Goal: Browse casually

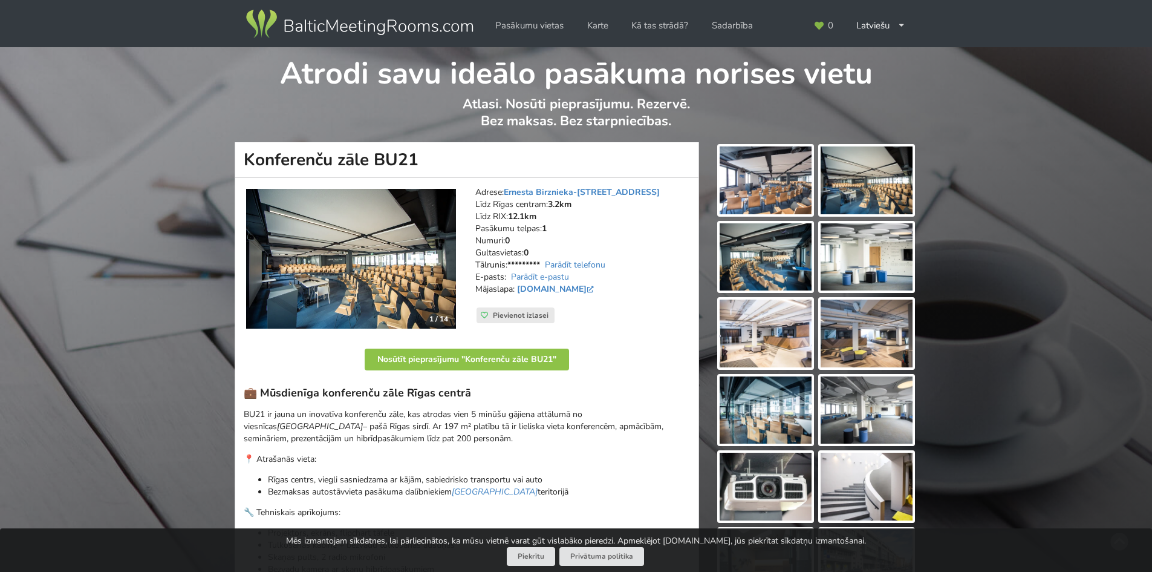
click at [780, 175] on img at bounding box center [766, 180] width 92 height 68
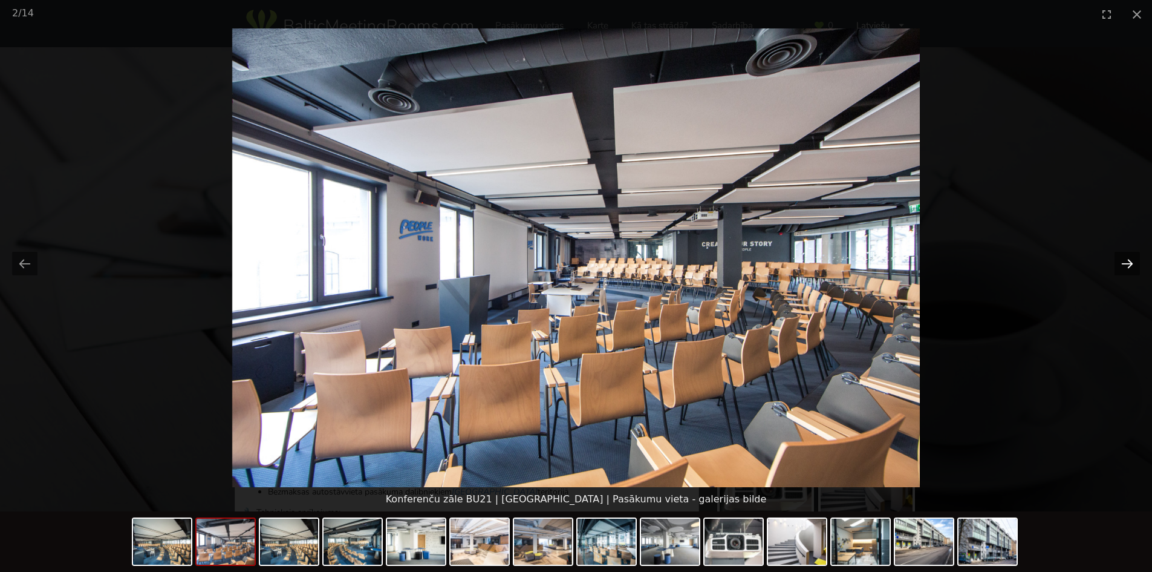
click at [1129, 260] on button "Next slide" at bounding box center [1127, 264] width 25 height 24
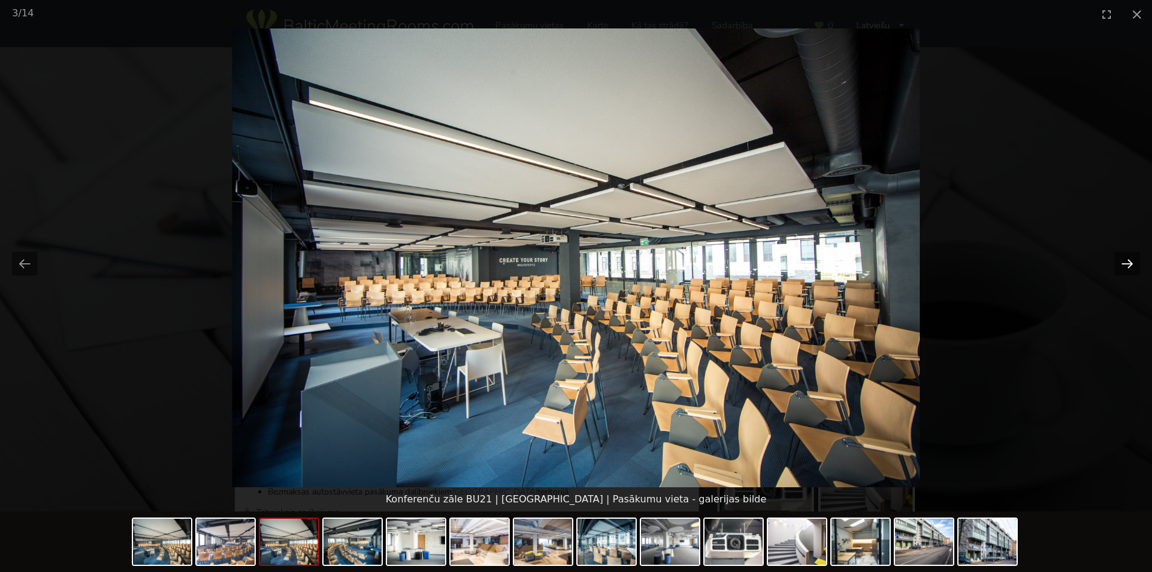
click at [1129, 260] on button "Next slide" at bounding box center [1127, 264] width 25 height 24
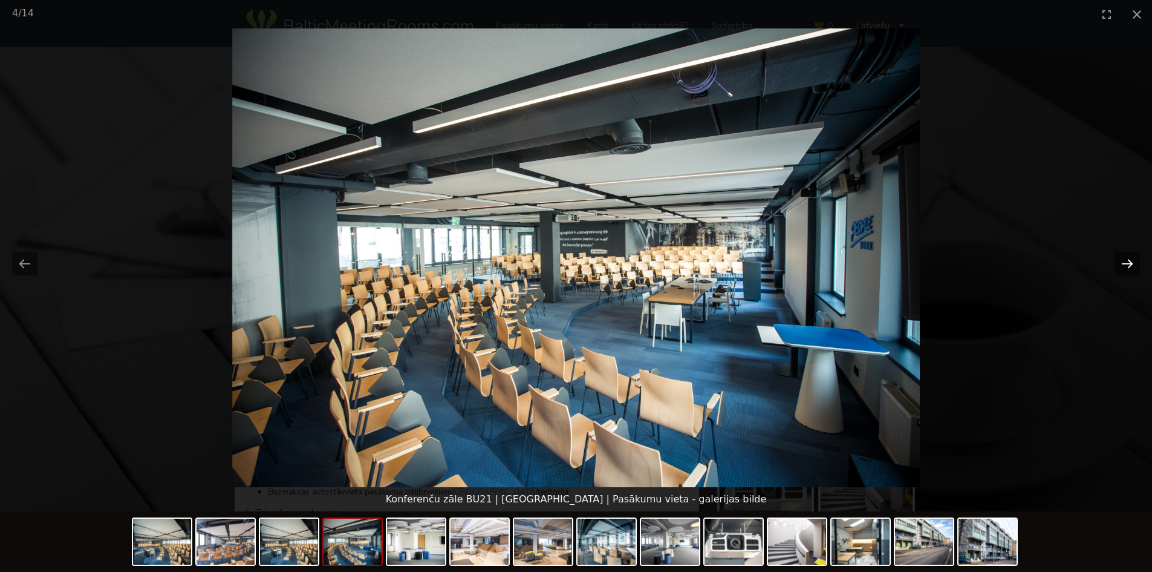
click at [1129, 260] on button "Next slide" at bounding box center [1127, 264] width 25 height 24
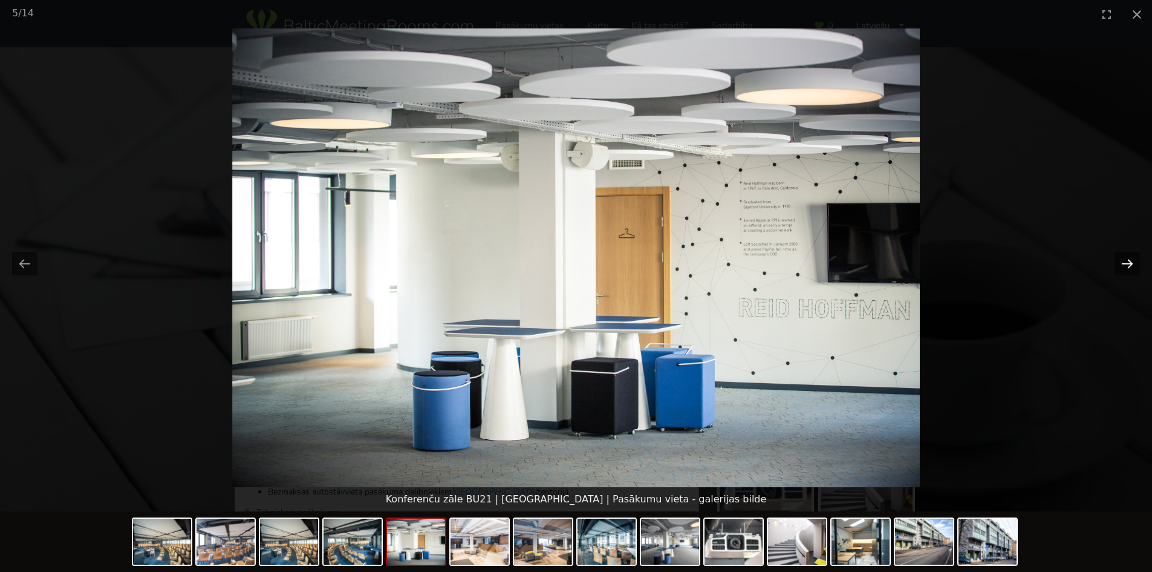
click at [1129, 260] on button "Next slide" at bounding box center [1127, 264] width 25 height 24
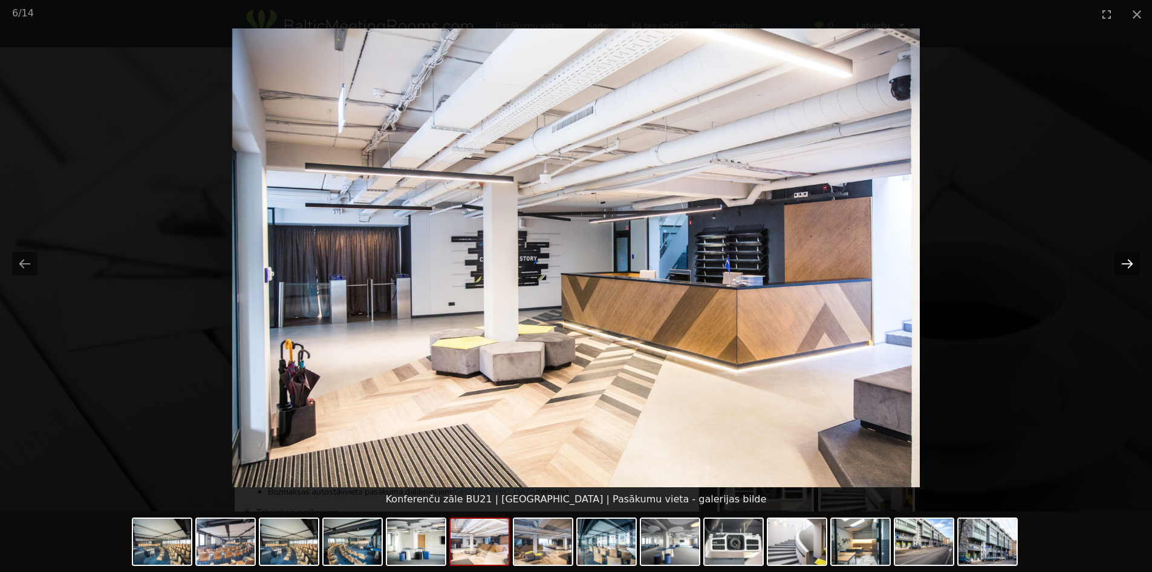
click at [1129, 260] on button "Next slide" at bounding box center [1127, 264] width 25 height 24
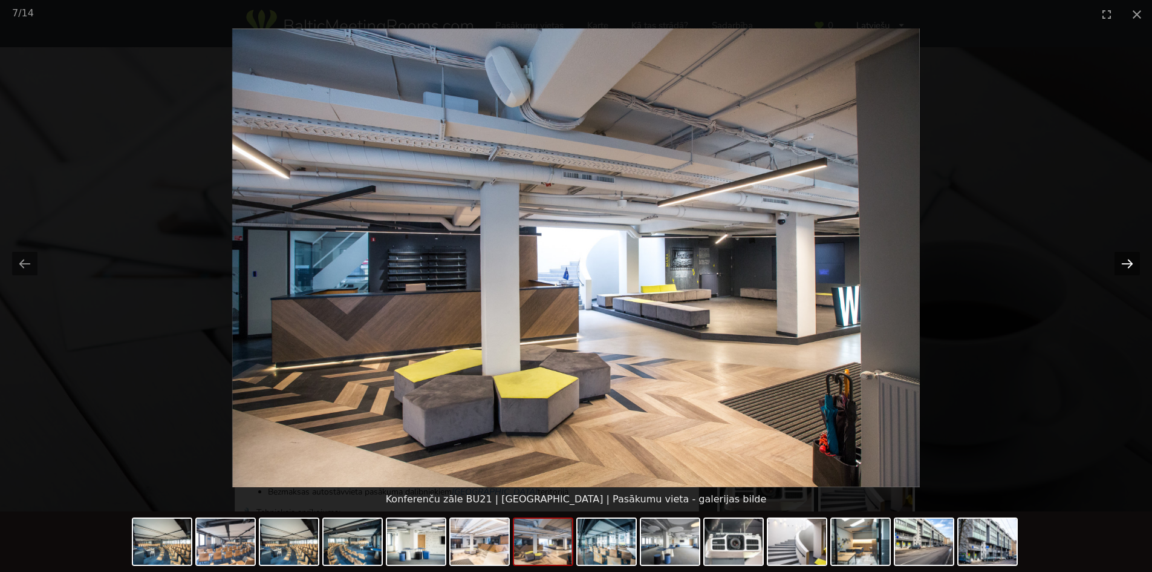
click at [1129, 260] on button "Next slide" at bounding box center [1127, 264] width 25 height 24
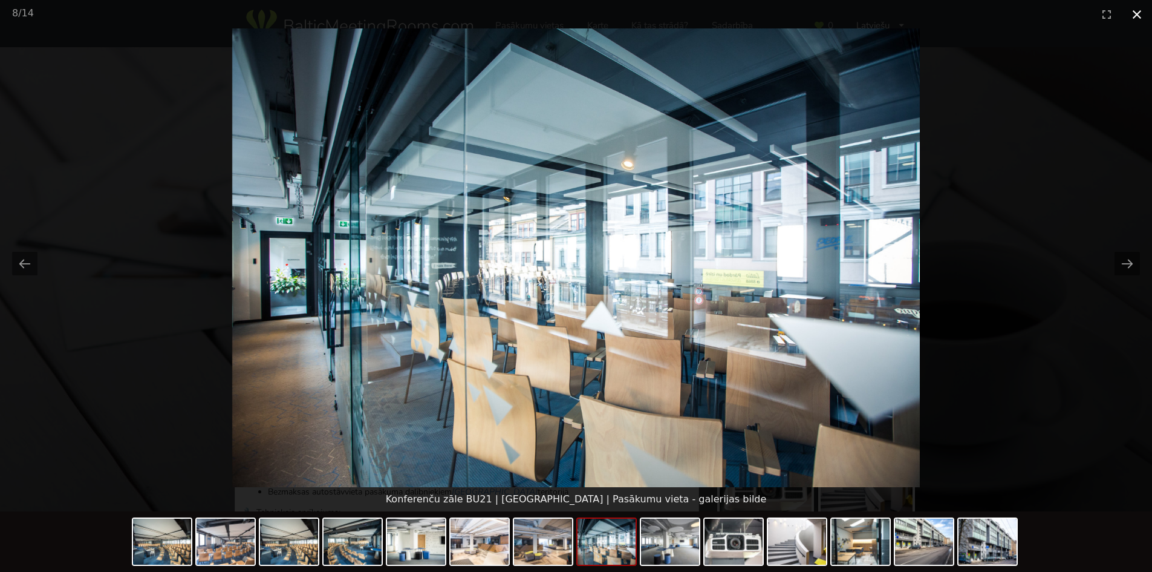
click at [1133, 10] on button "Close gallery" at bounding box center [1137, 14] width 30 height 28
